Goal: Task Accomplishment & Management: Complete application form

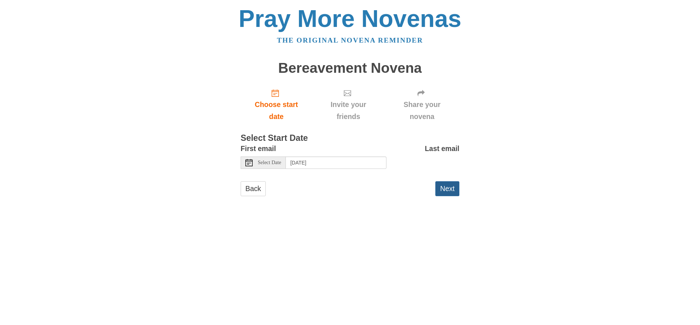
click at [449, 188] on button "Next" at bounding box center [447, 188] width 24 height 15
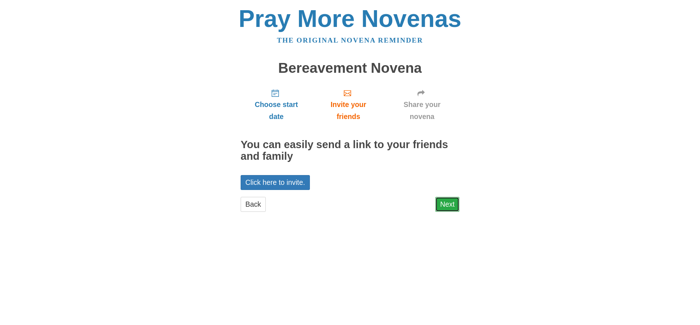
click at [448, 203] on link "Next" at bounding box center [447, 204] width 24 height 15
